Goal: Information Seeking & Learning: Learn about a topic

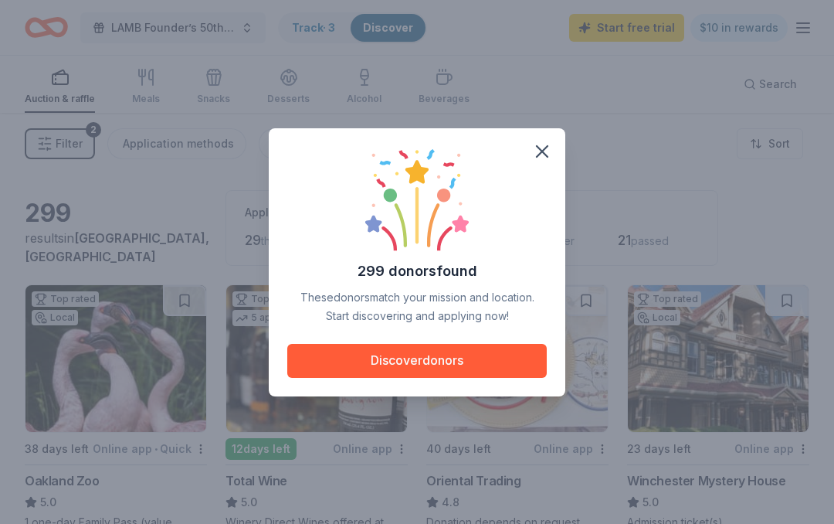
click at [446, 351] on button "Discover donors" at bounding box center [416, 361] width 259 height 34
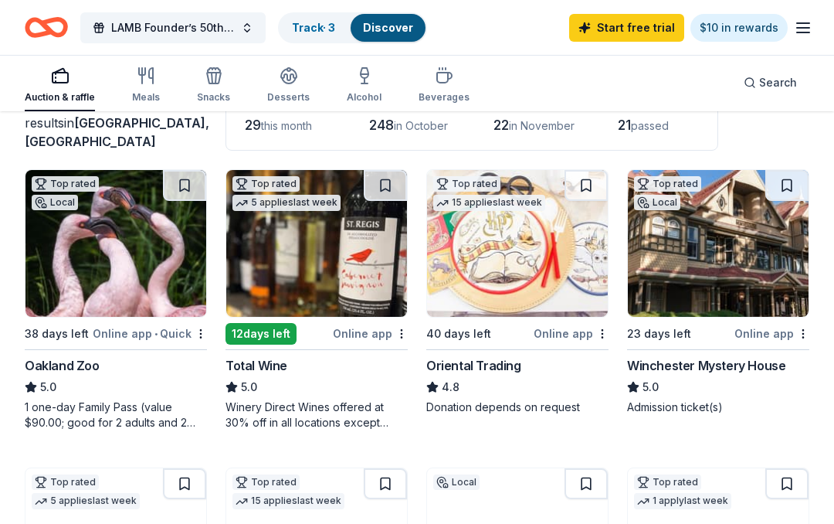
scroll to position [115, 0]
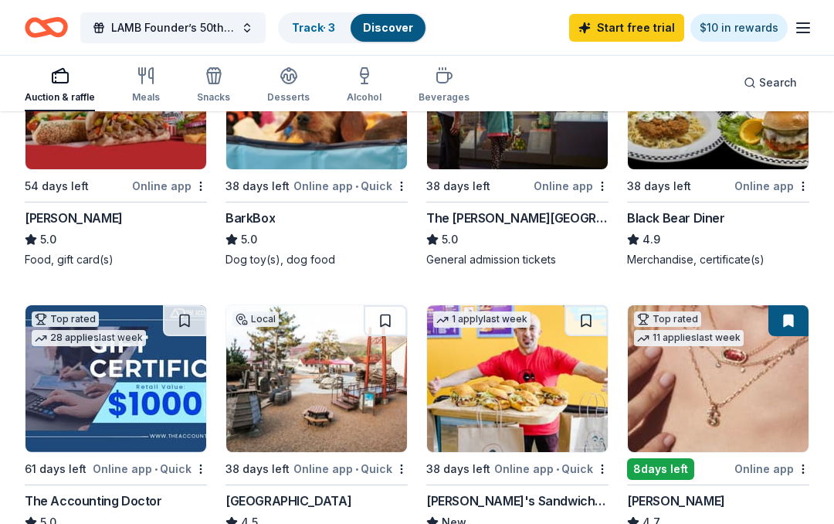
scroll to position [578, 0]
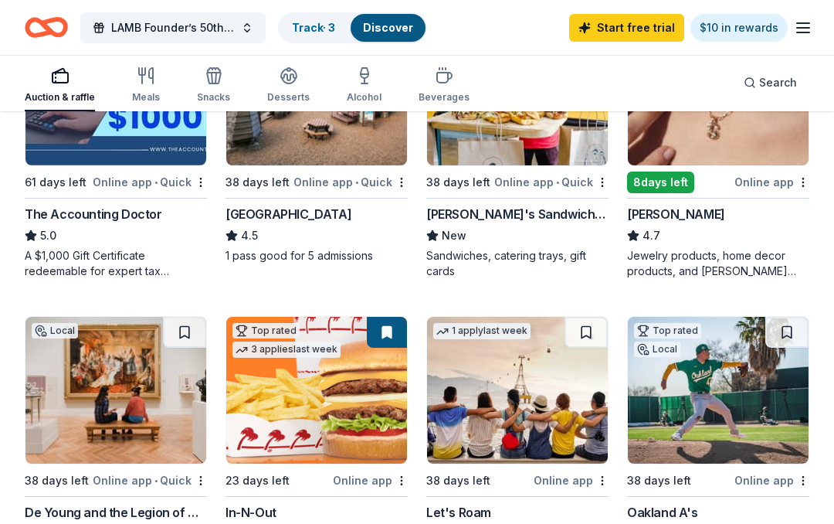
scroll to position [846, 0]
